Goal: Information Seeking & Learning: Learn about a topic

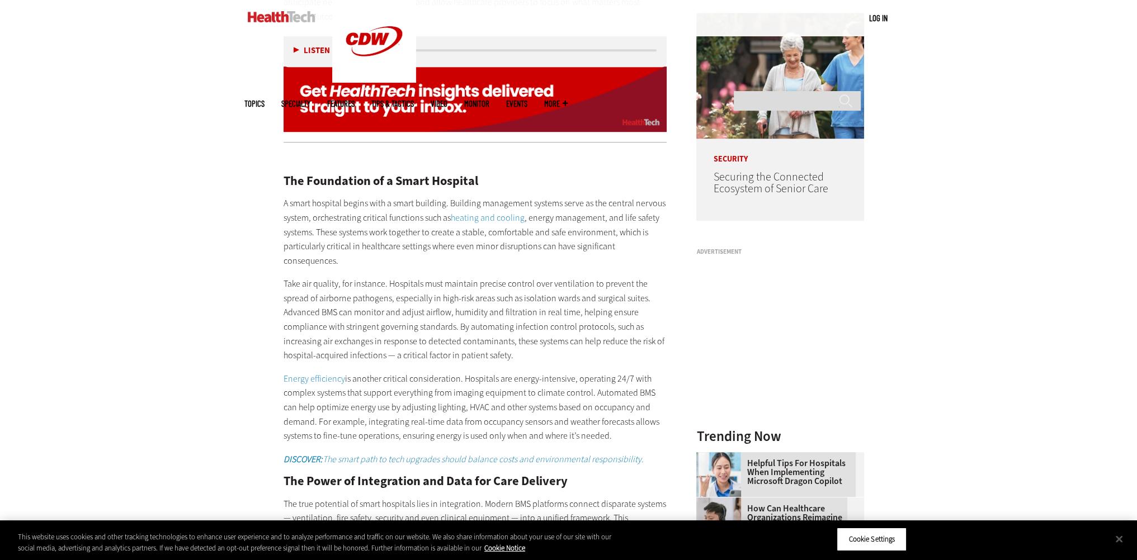
scroll to position [1007, 0]
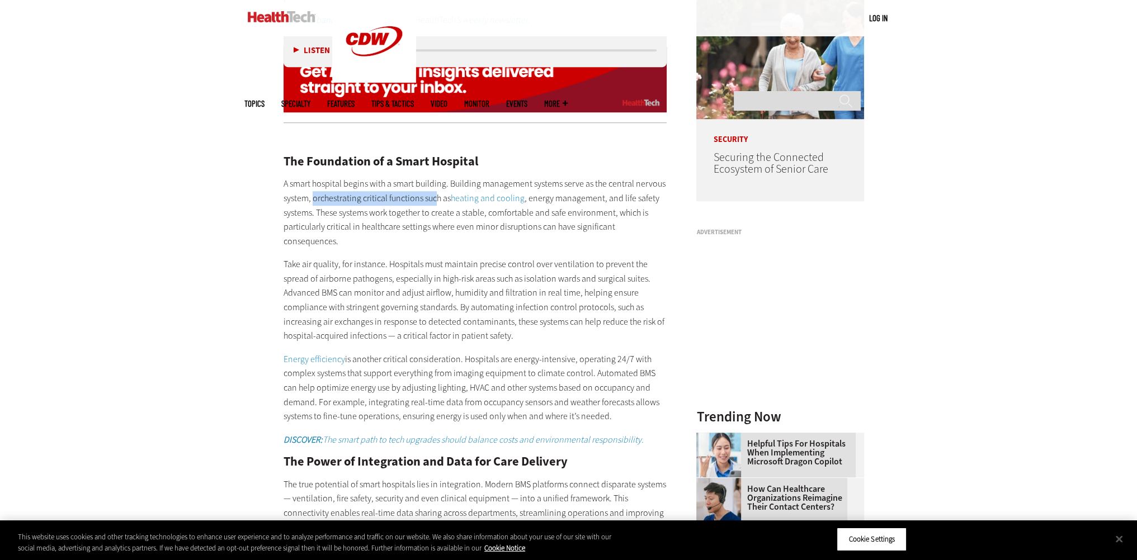
drag, startPoint x: 314, startPoint y: 185, endPoint x: 436, endPoint y: 180, distance: 121.4
click at [436, 180] on p "A smart hospital begins with a smart building. Building management systems serv…" at bounding box center [476, 213] width 384 height 72
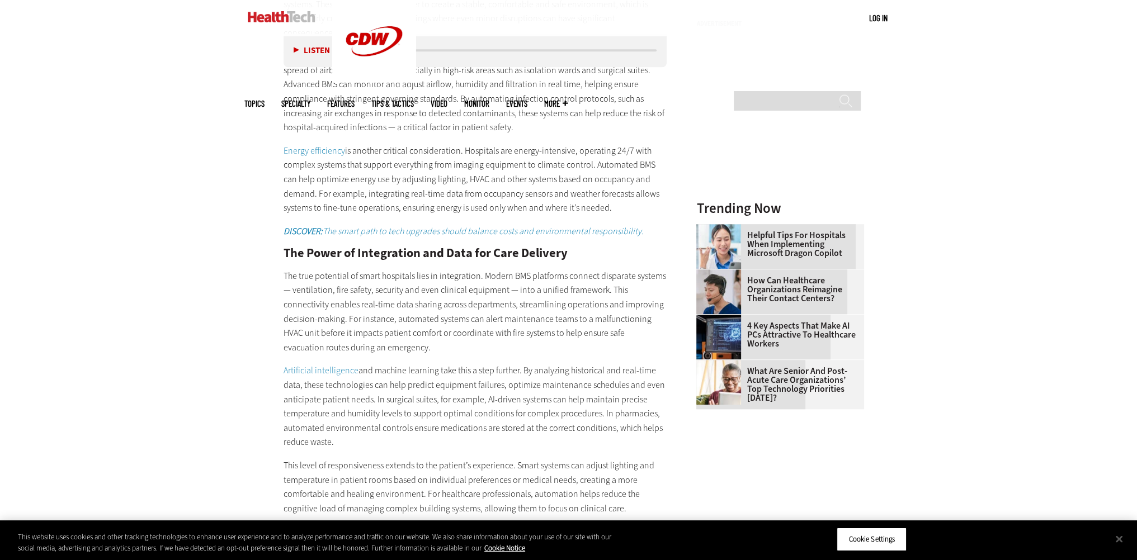
scroll to position [1230, 0]
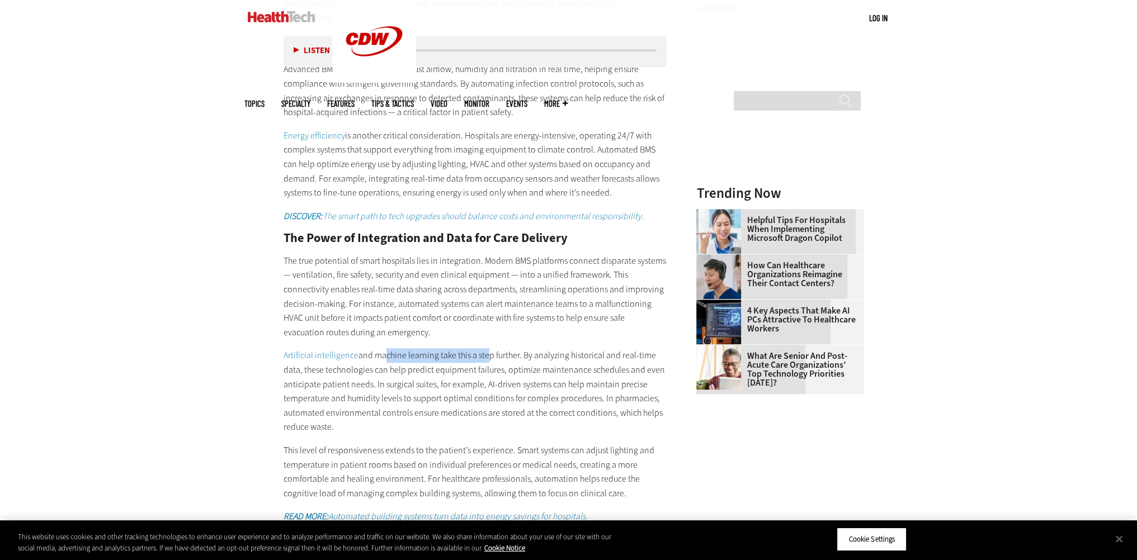
drag, startPoint x: 381, startPoint y: 325, endPoint x: 483, endPoint y: 332, distance: 102.0
click at [483, 348] on p "Artificial intelligence and machine learning take this a step further. By analy…" at bounding box center [476, 391] width 384 height 86
drag, startPoint x: 312, startPoint y: 266, endPoint x: 492, endPoint y: 264, distance: 180.1
click at [492, 264] on p "The true potential of smart hospitals lies in integration. Modern BMS platforms…" at bounding box center [476, 297] width 384 height 86
drag, startPoint x: 369, startPoint y: 273, endPoint x: 466, endPoint y: 273, distance: 97.3
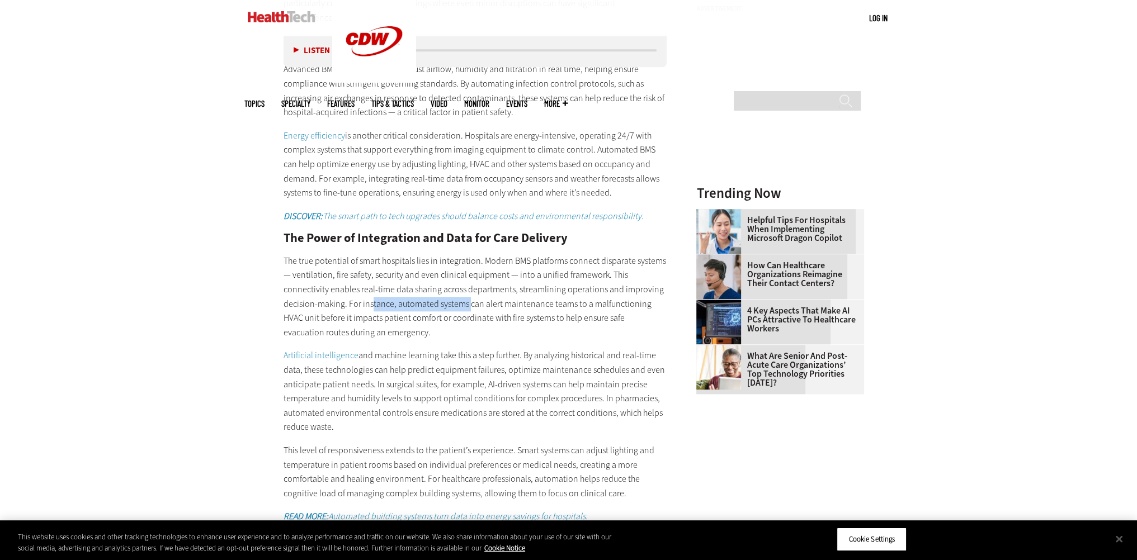
click at [466, 273] on p "The true potential of smart hospitals lies in integration. Modern BMS platforms…" at bounding box center [476, 297] width 384 height 86
drag, startPoint x: 406, startPoint y: 291, endPoint x: 673, endPoint y: 294, distance: 266.7
click at [673, 294] on main "Home » Patient-Centered Care Close New AI Research From CDW See how IT leaders …" at bounding box center [568, 245] width 649 height 1961
click at [572, 348] on p "Artificial intelligence and machine learning take this a step further. By analy…" at bounding box center [476, 391] width 384 height 86
drag, startPoint x: 405, startPoint y: 329, endPoint x: 541, endPoint y: 326, distance: 135.9
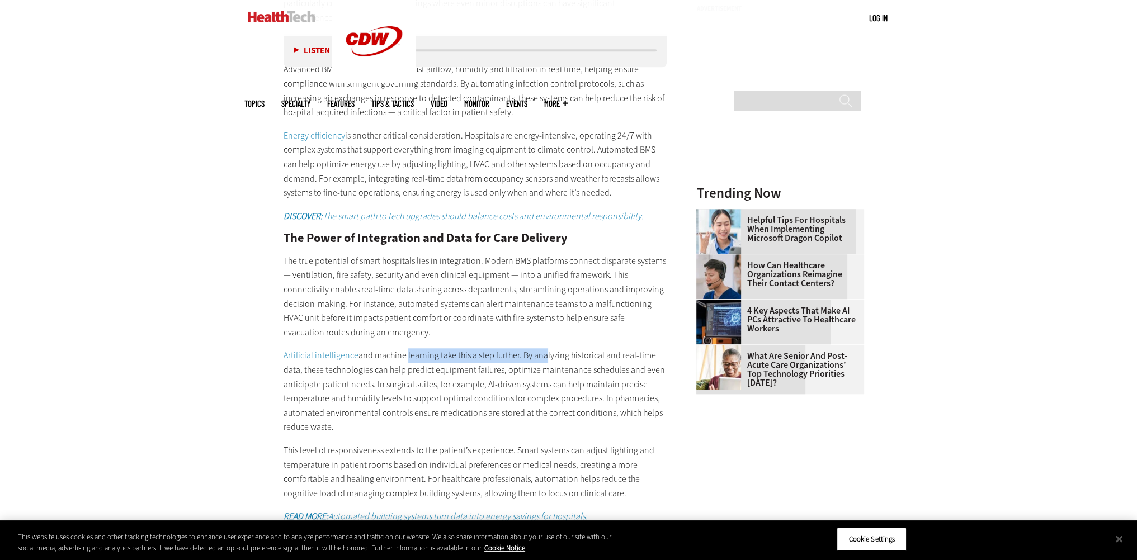
click at [541, 348] on p "Artificial intelligence and machine learning take this a step further. By analy…" at bounding box center [476, 391] width 384 height 86
drag, startPoint x: 313, startPoint y: 353, endPoint x: 373, endPoint y: 352, distance: 59.9
click at [373, 352] on p "Artificial intelligence and machine learning take this a step further. By analy…" at bounding box center [476, 391] width 384 height 86
drag, startPoint x: 391, startPoint y: 353, endPoint x: 546, endPoint y: 354, distance: 154.9
click at [546, 354] on p "Artificial intelligence and machine learning take this a step further. By analy…" at bounding box center [476, 391] width 384 height 86
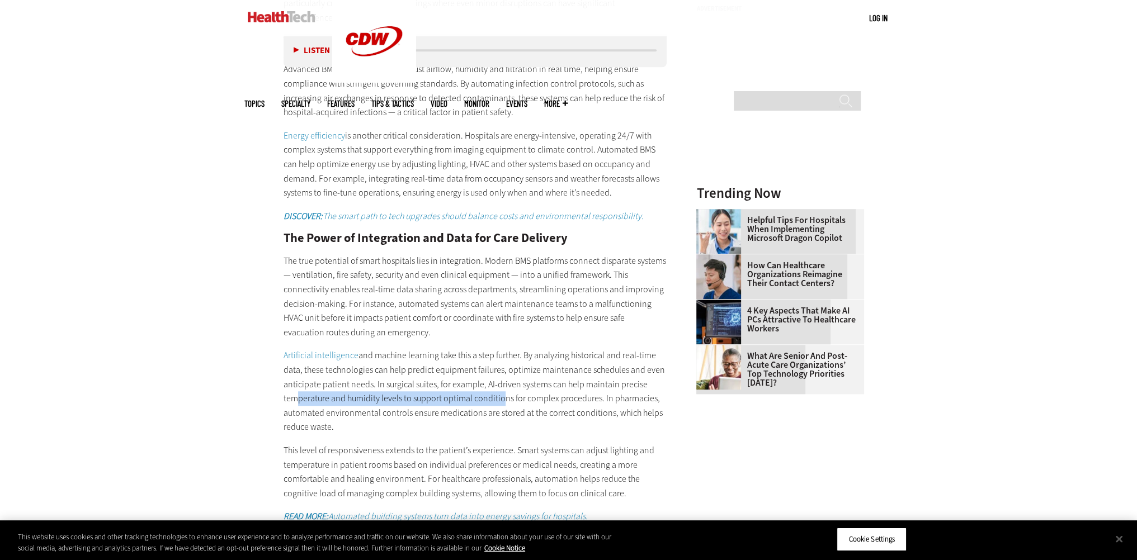
drag, startPoint x: 289, startPoint y: 367, endPoint x: 498, endPoint y: 367, distance: 208.6
click at [498, 367] on p "Artificial intelligence and machine learning take this a step further. By analy…" at bounding box center [476, 391] width 384 height 86
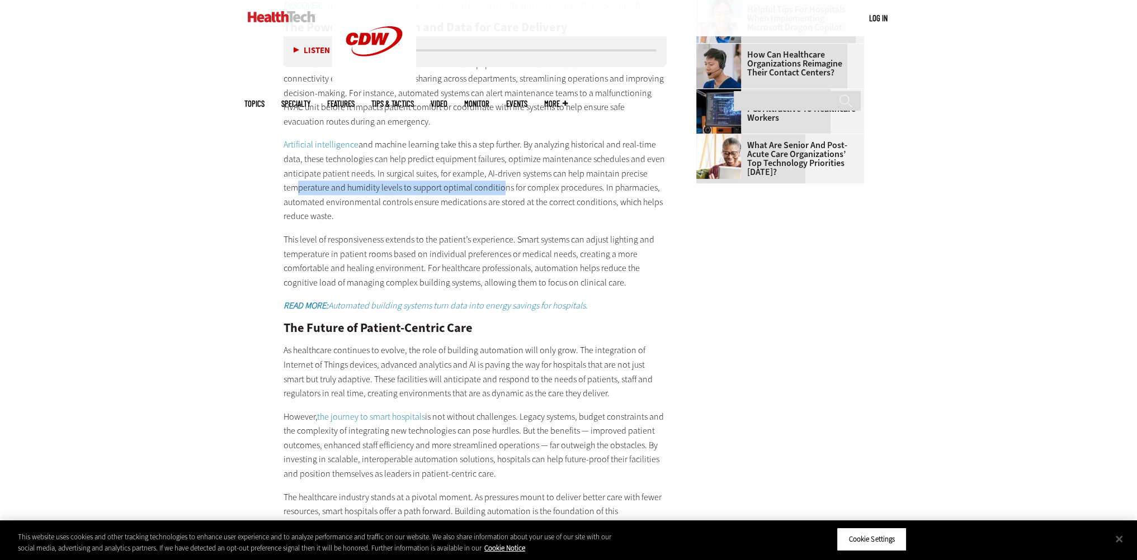
scroll to position [1510, 0]
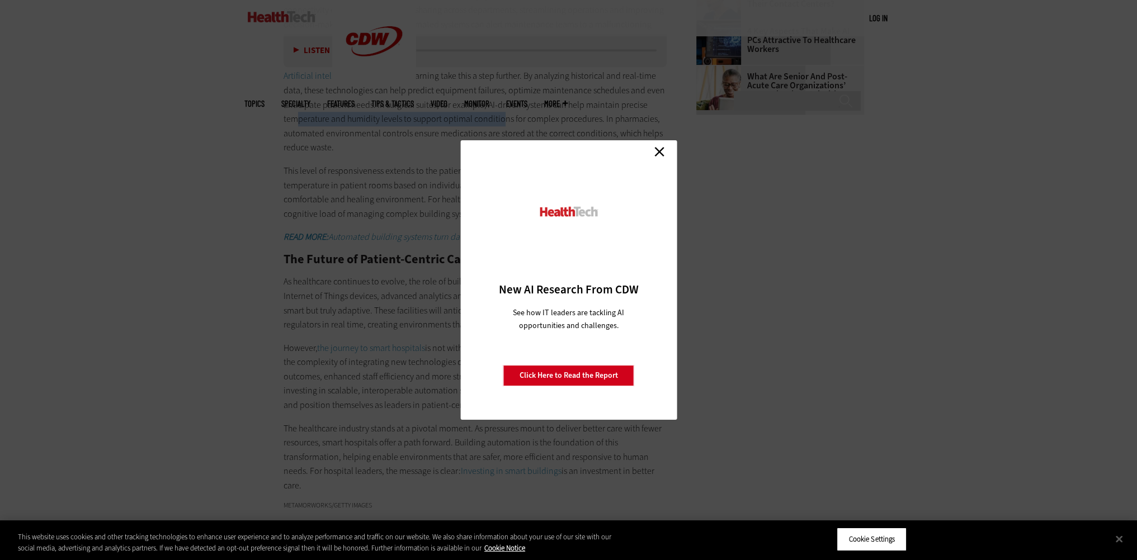
click at [655, 152] on link "Close" at bounding box center [659, 151] width 17 height 17
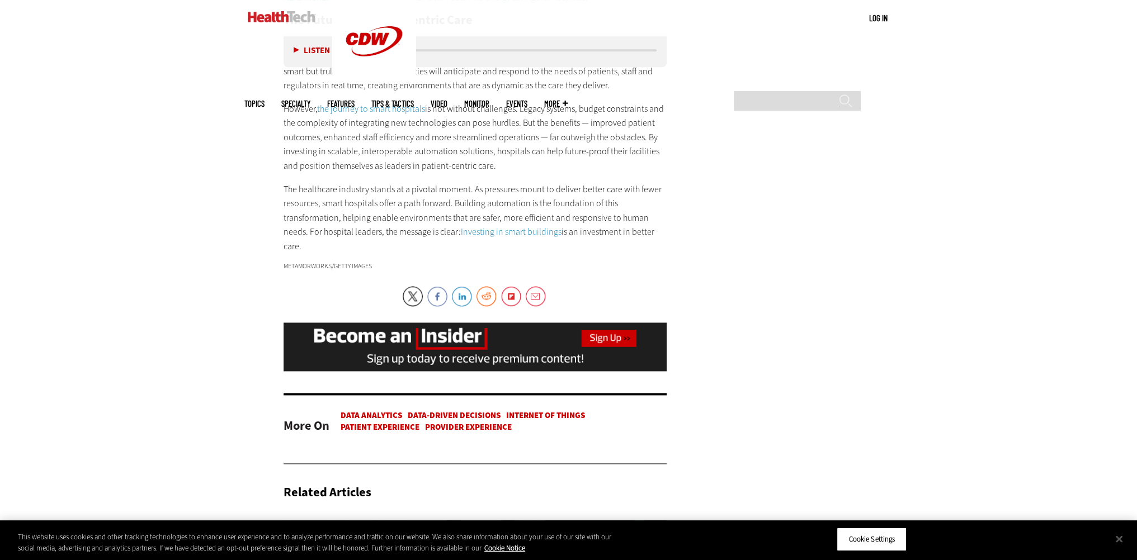
scroll to position [1566, 0]
